Goal: Information Seeking & Learning: Learn about a topic

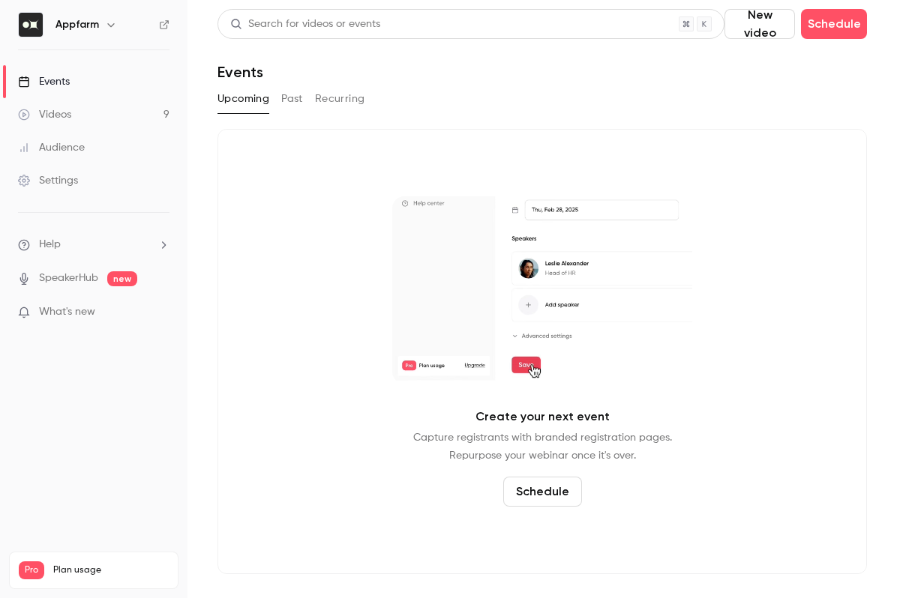
click at [295, 94] on button "Past" at bounding box center [292, 99] width 22 height 24
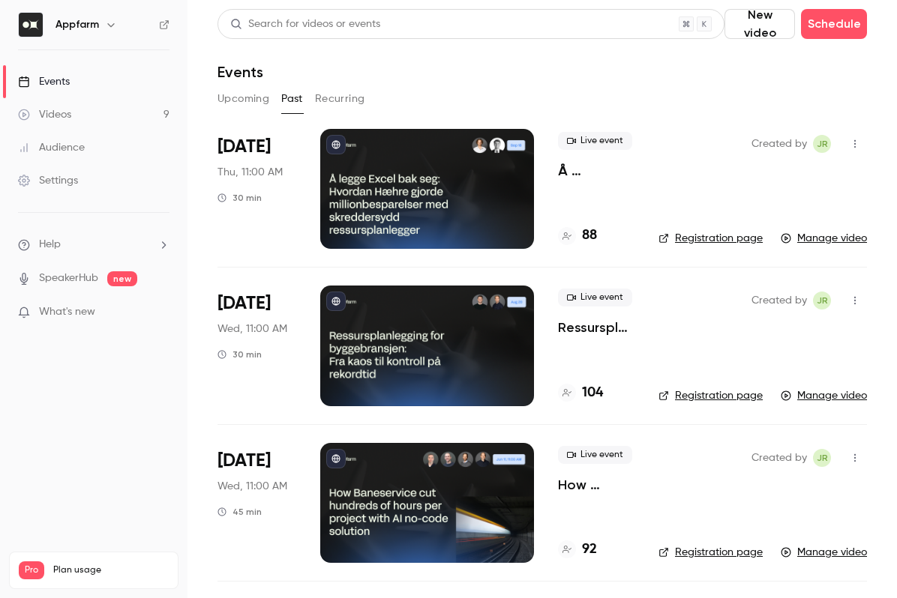
click at [258, 144] on span "[DATE]" at bounding box center [243, 147] width 53 height 24
click at [573, 175] on p "Å [PERSON_NAME] Excel bak seg: [PERSON_NAME] gjorde millionbesparelser med skre…" at bounding box center [596, 171] width 76 height 18
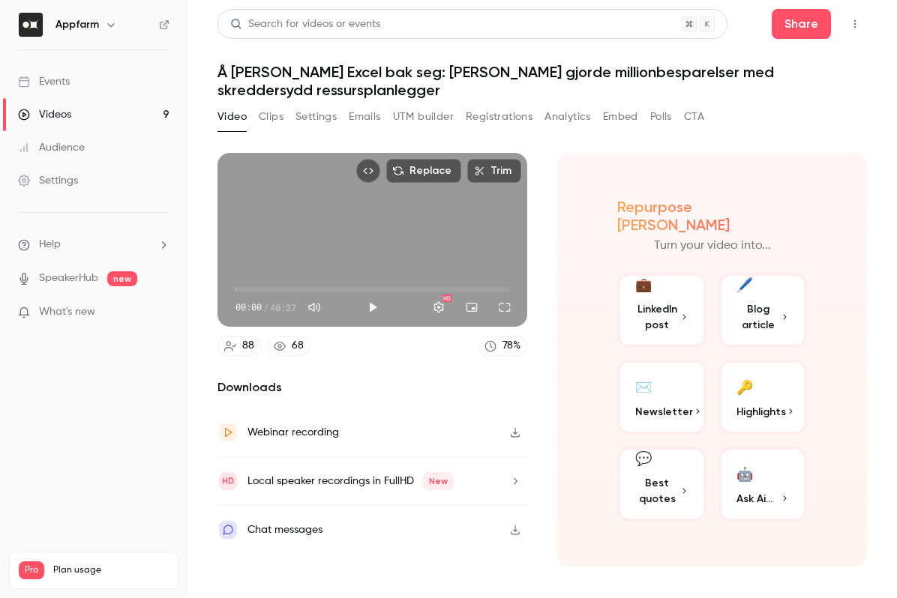
click at [692, 118] on button "CTA" at bounding box center [694, 117] width 20 height 24
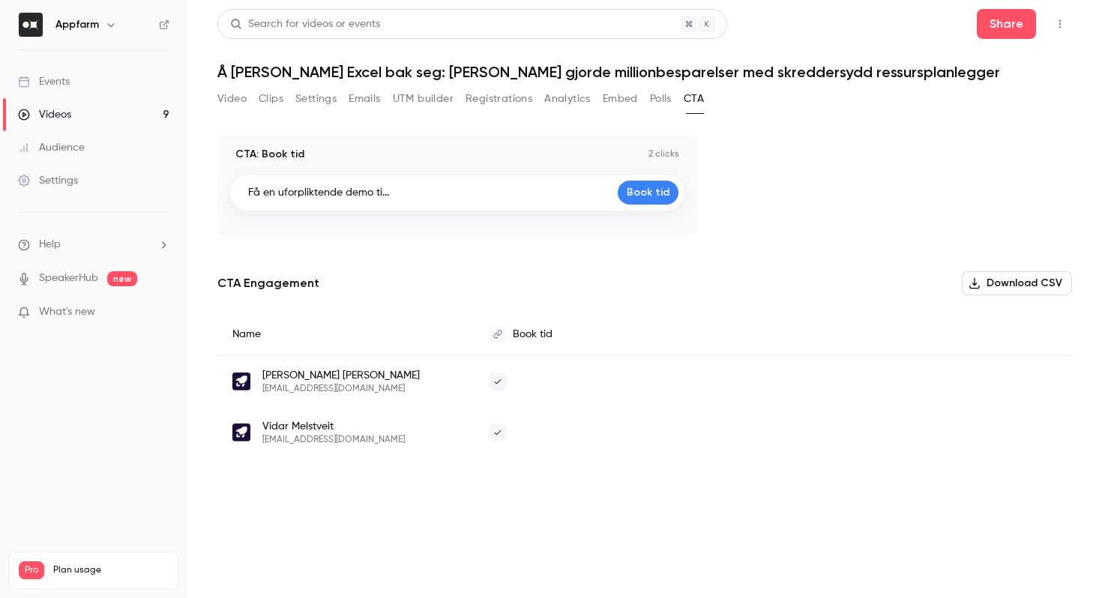
click at [233, 95] on button "Video" at bounding box center [231, 99] width 29 height 24
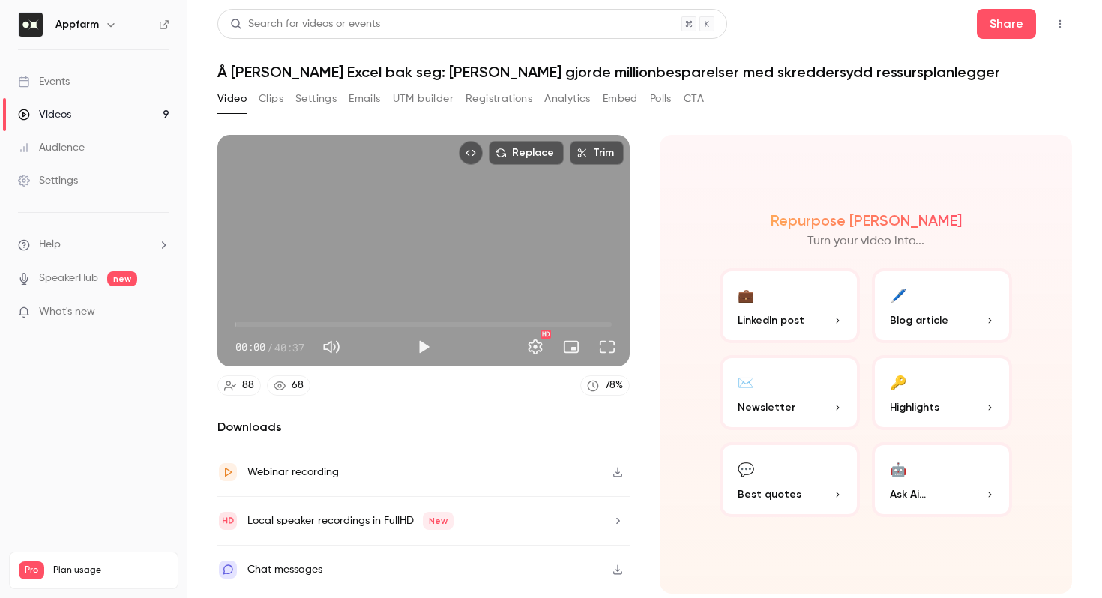
click at [516, 96] on button "Registrations" at bounding box center [499, 99] width 67 height 24
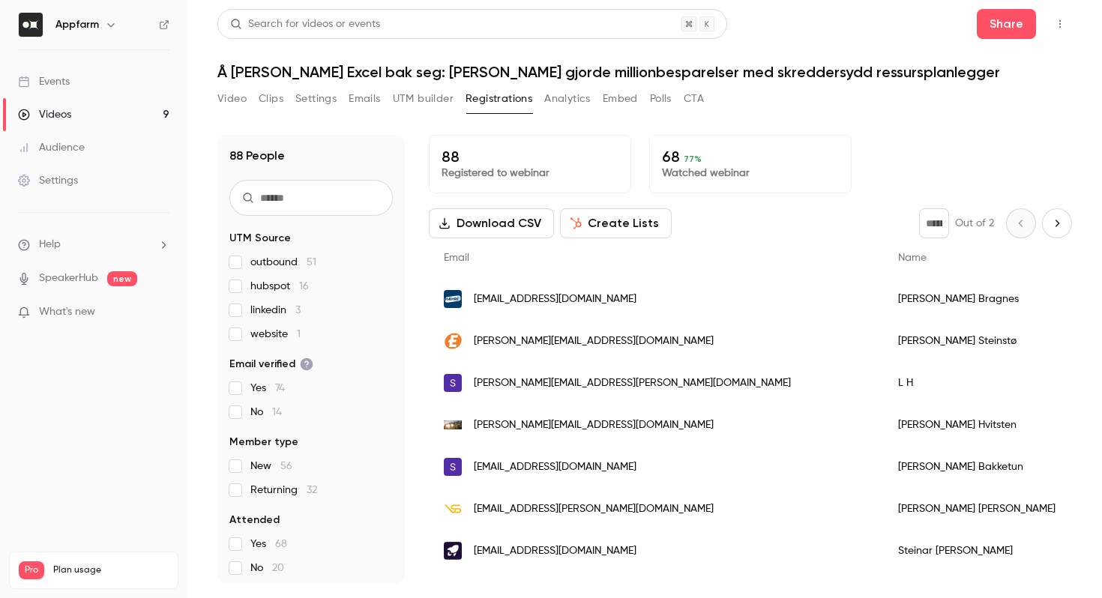
click at [301, 196] on input "text" at bounding box center [310, 198] width 163 height 36
type input "***"
